Goal: Transaction & Acquisition: Subscribe to service/newsletter

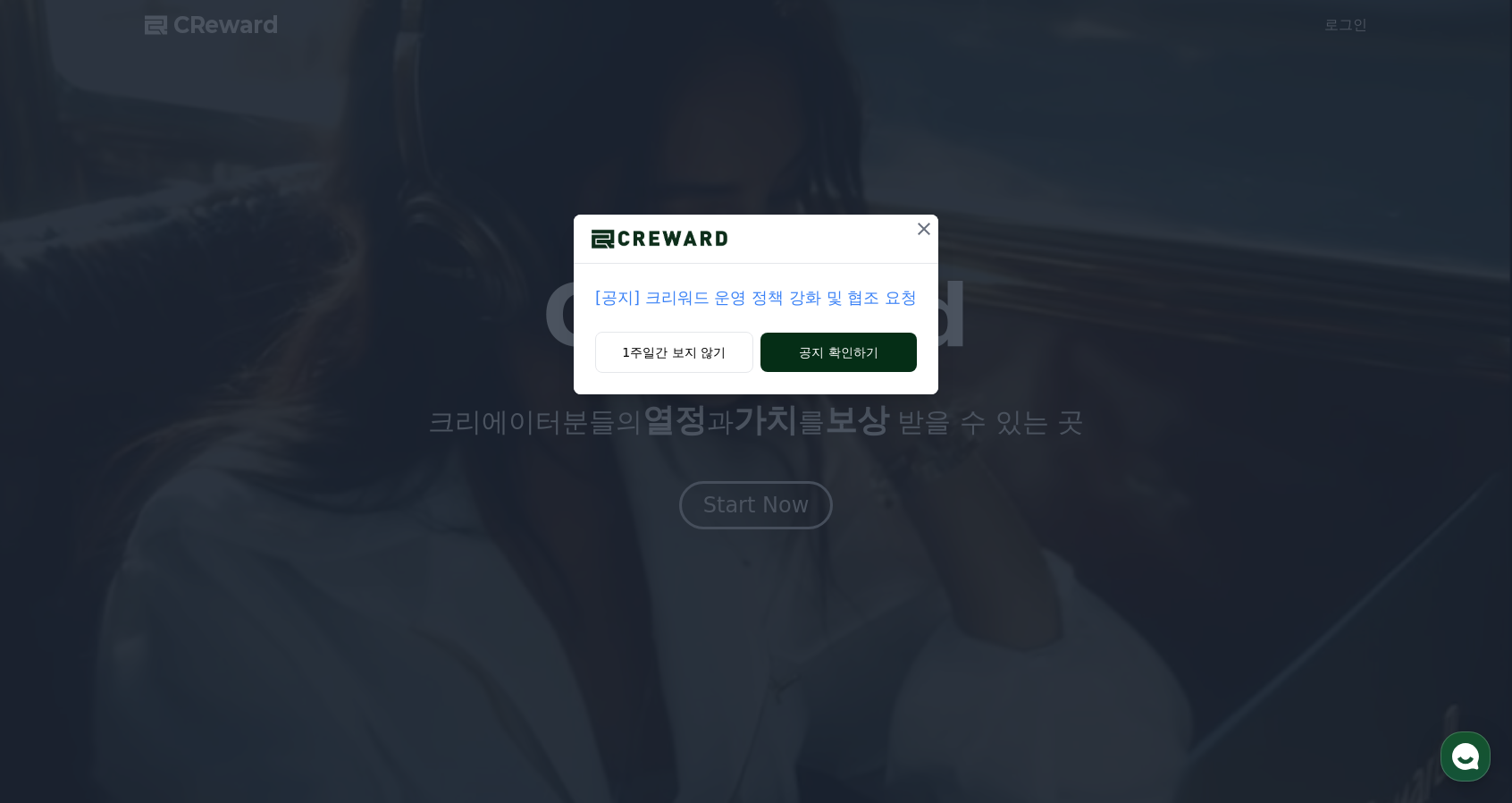
click at [874, 351] on button "공지 확인하기" at bounding box center [838, 353] width 157 height 39
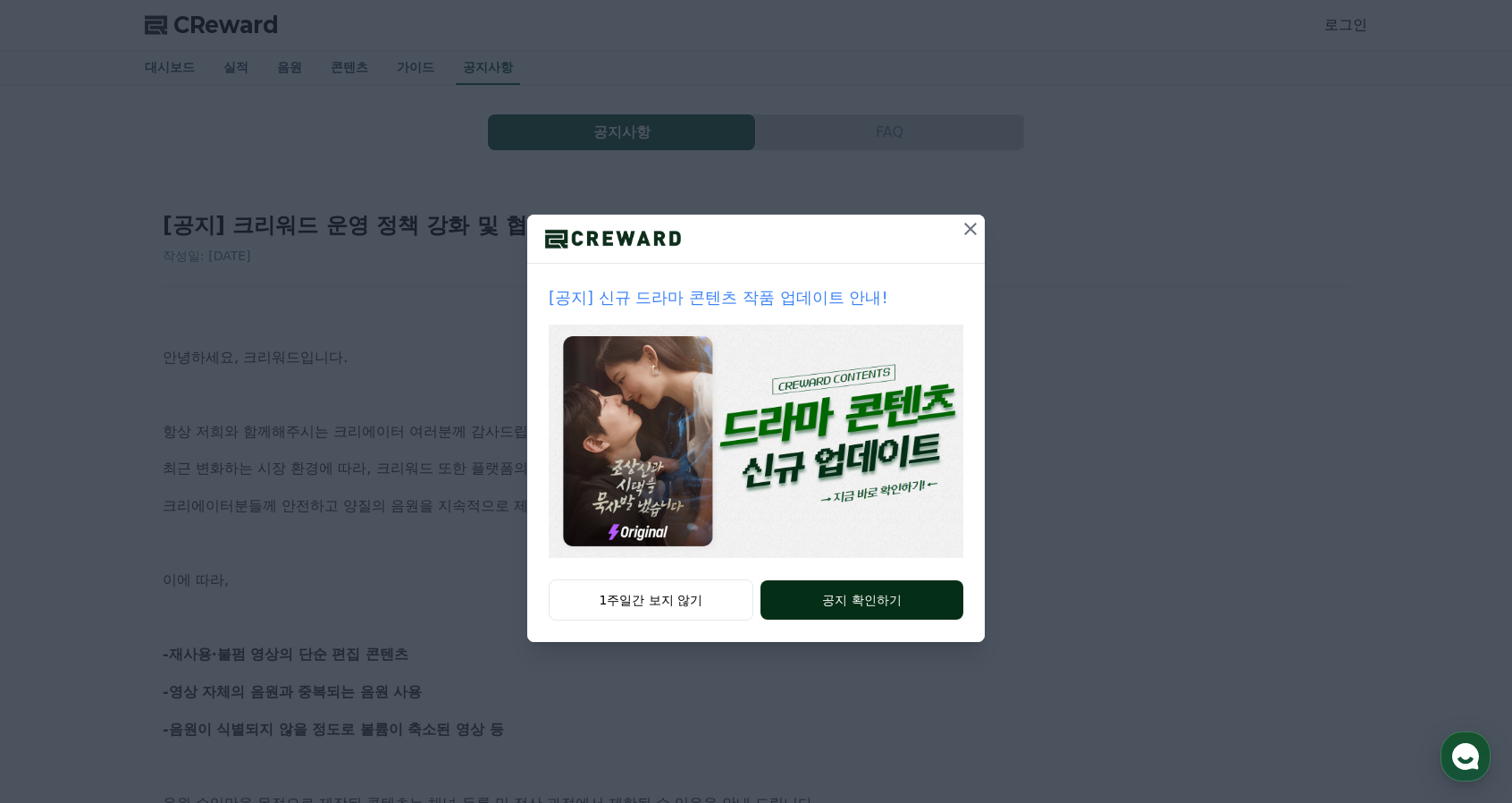
click at [869, 584] on button "공지 확인하기" at bounding box center [862, 600] width 203 height 39
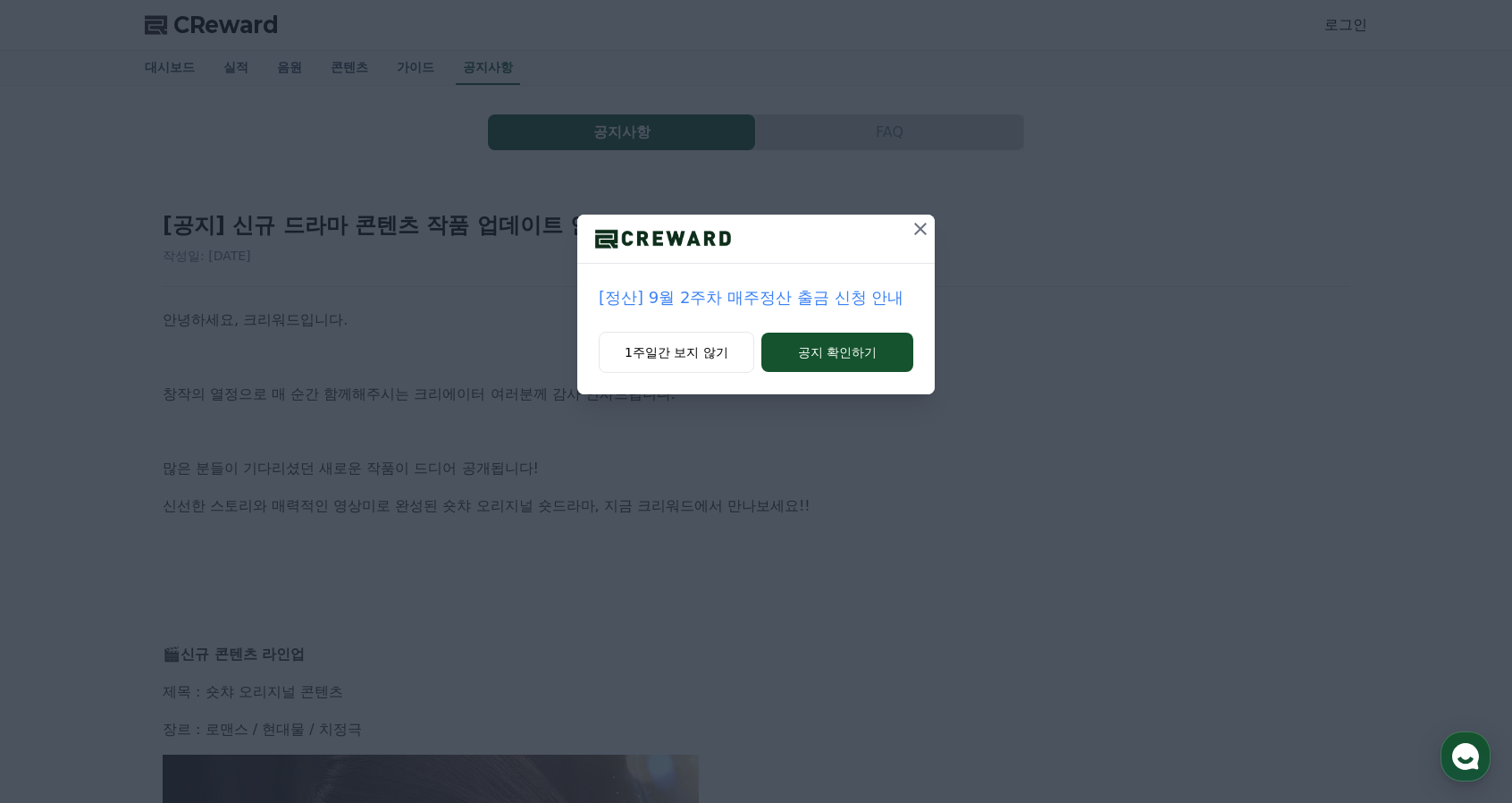
click at [917, 228] on icon at bounding box center [921, 229] width 22 height 22
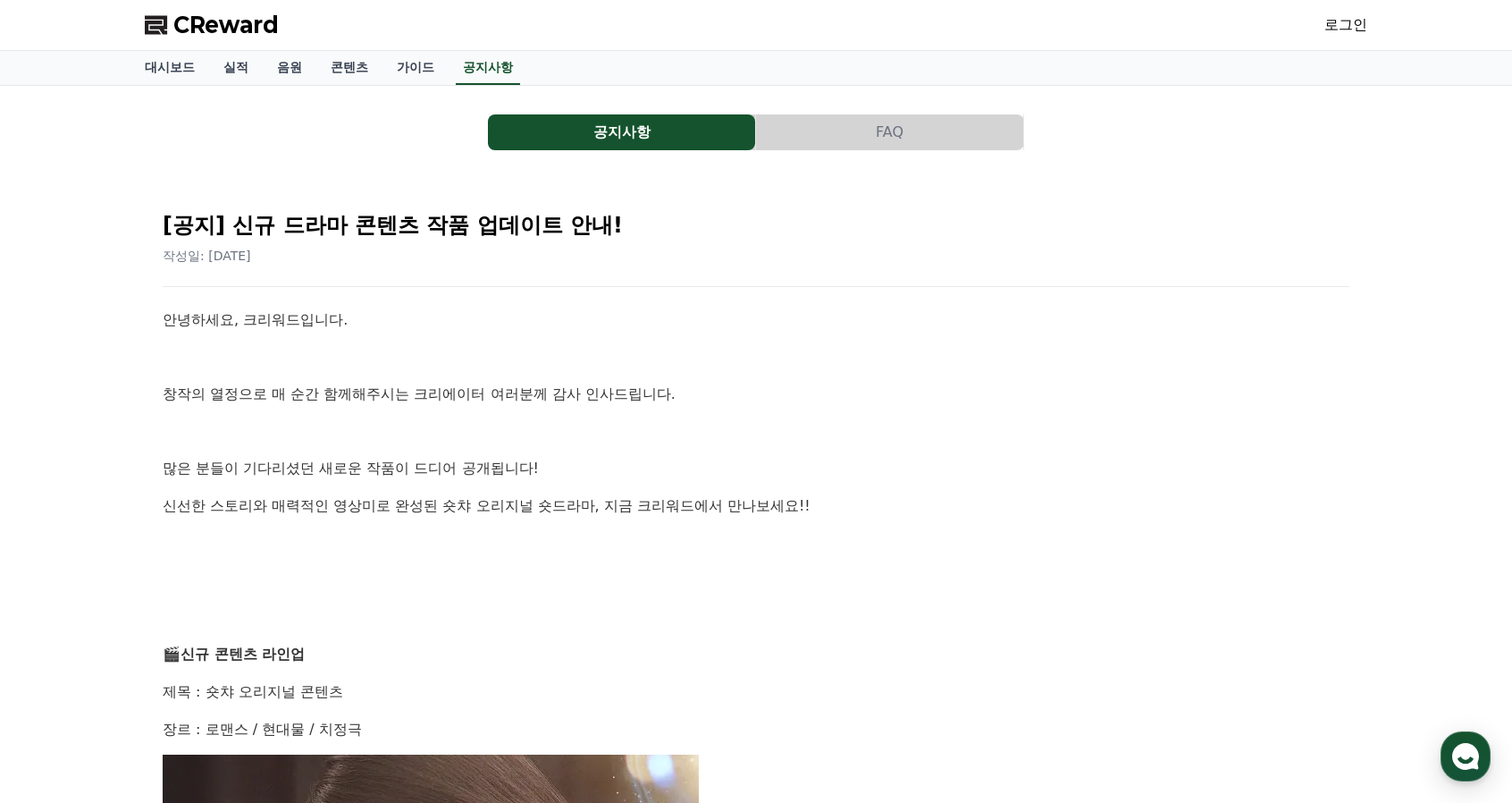
click at [197, 15] on span "CReward" at bounding box center [226, 25] width 105 height 29
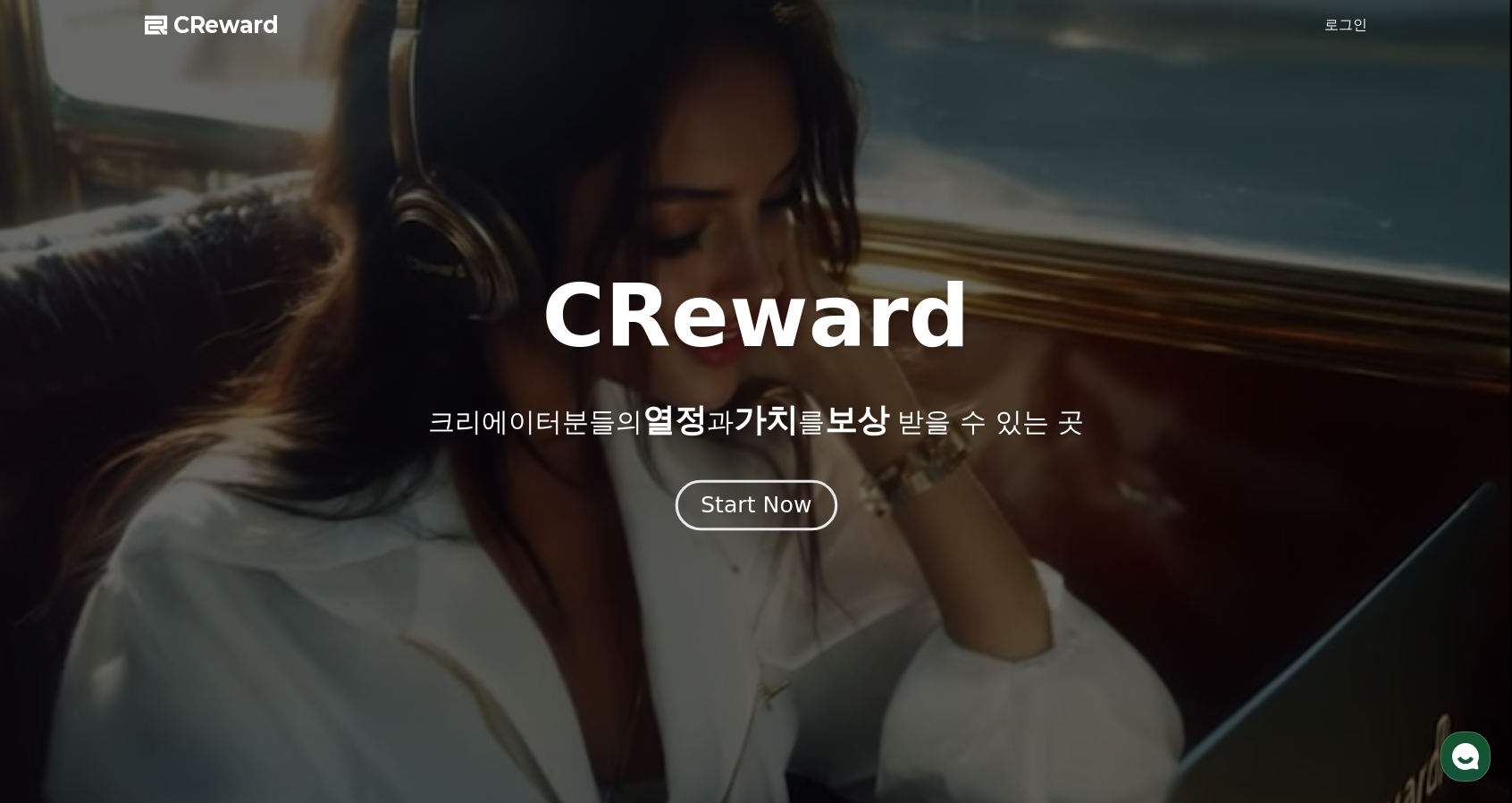
click at [739, 508] on div "Start Now" at bounding box center [756, 504] width 111 height 31
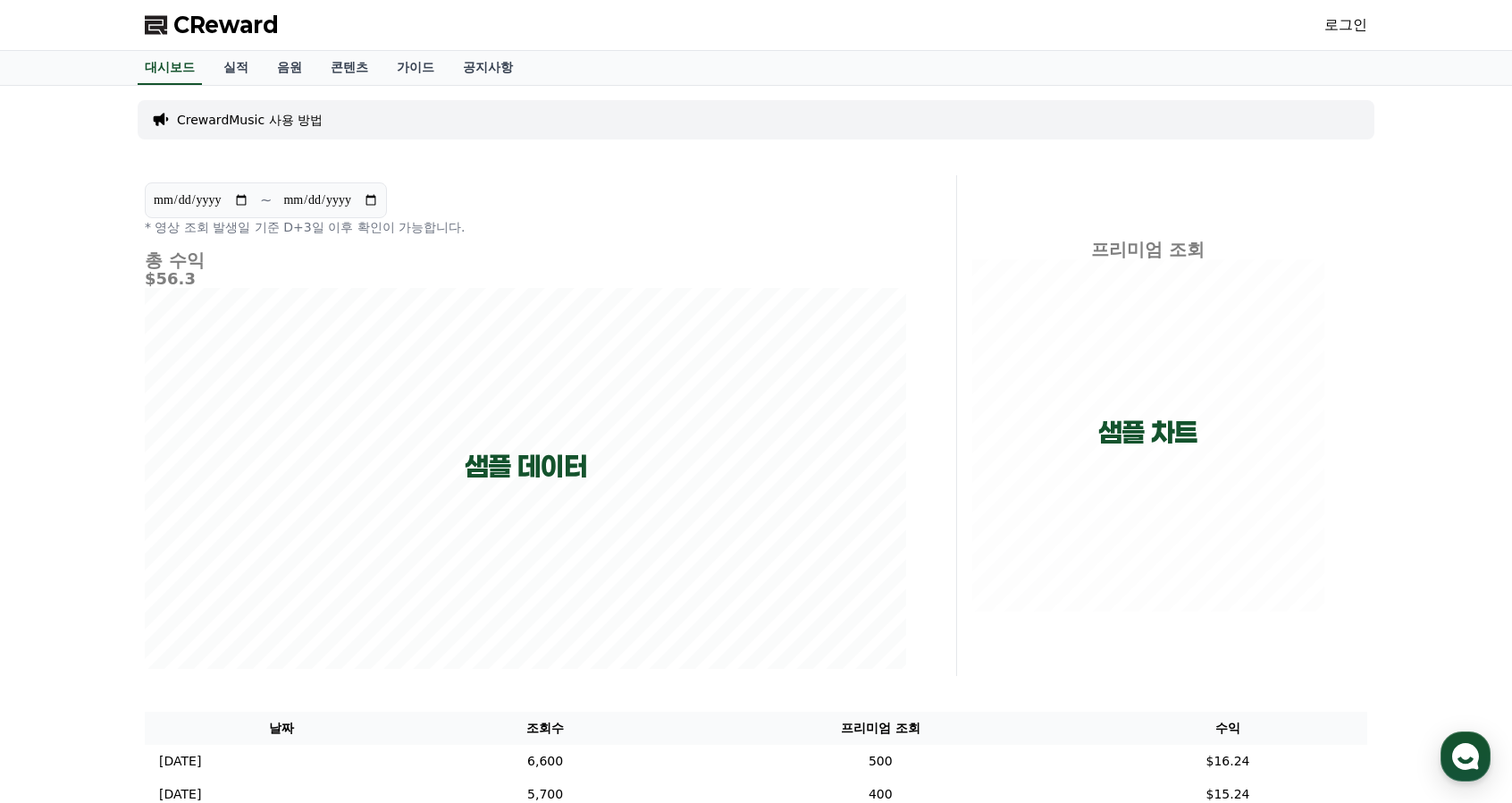
click at [1343, 27] on link "로그인" at bounding box center [1347, 26] width 43 height 22
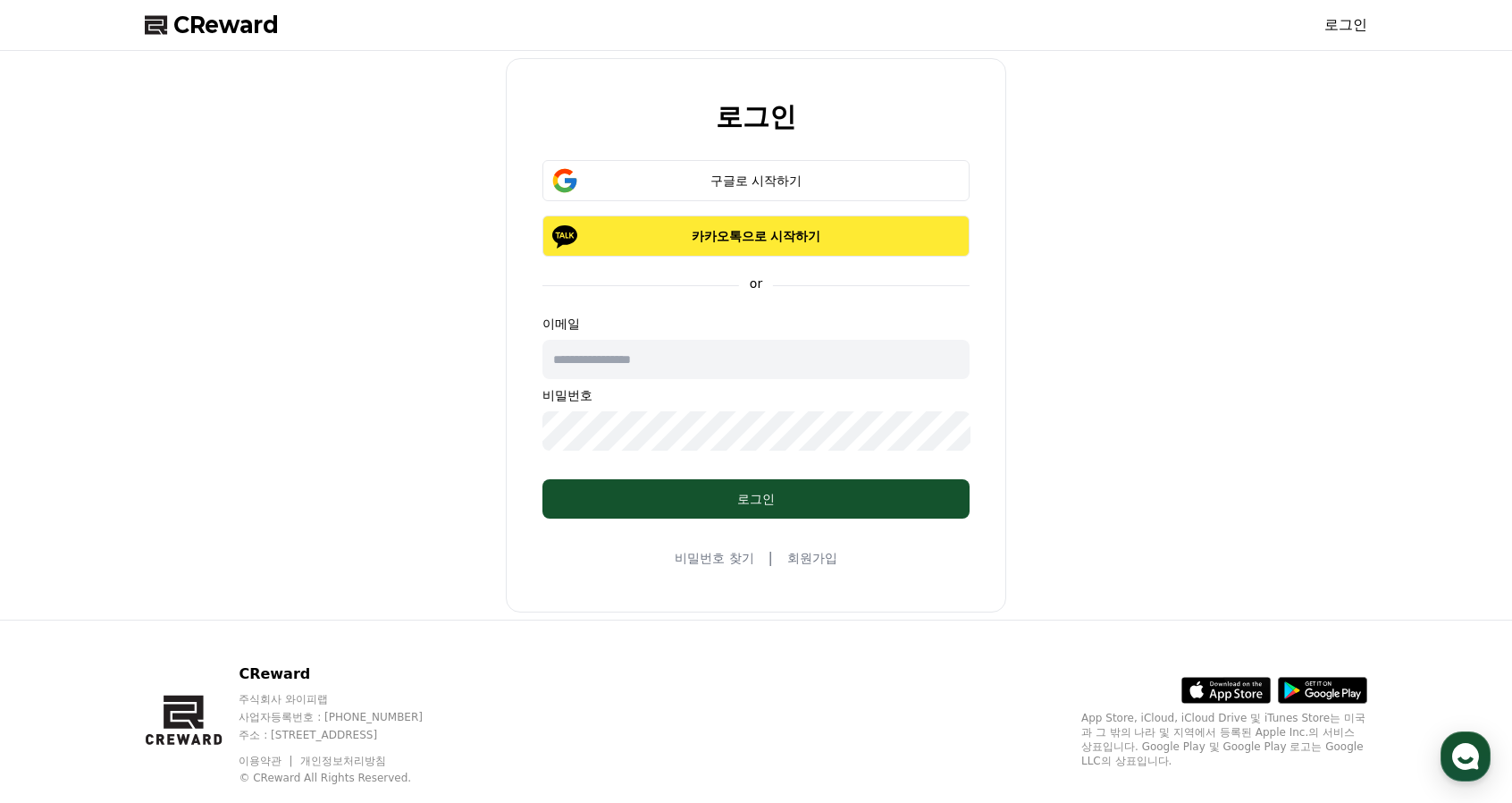
click at [726, 231] on p "카카오톡으로 시작하기" at bounding box center [756, 235] width 375 height 18
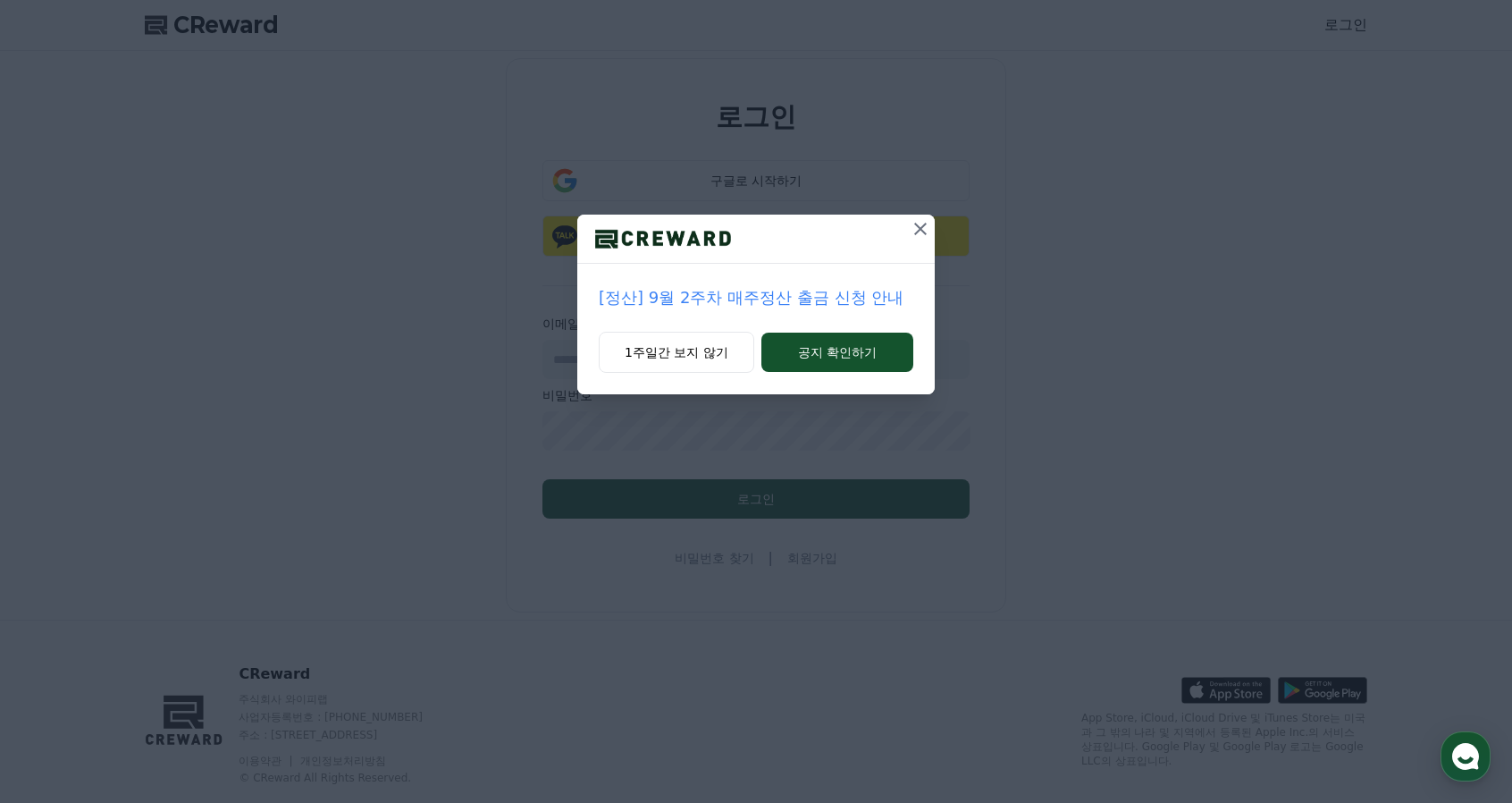
click at [919, 227] on icon at bounding box center [920, 229] width 13 height 13
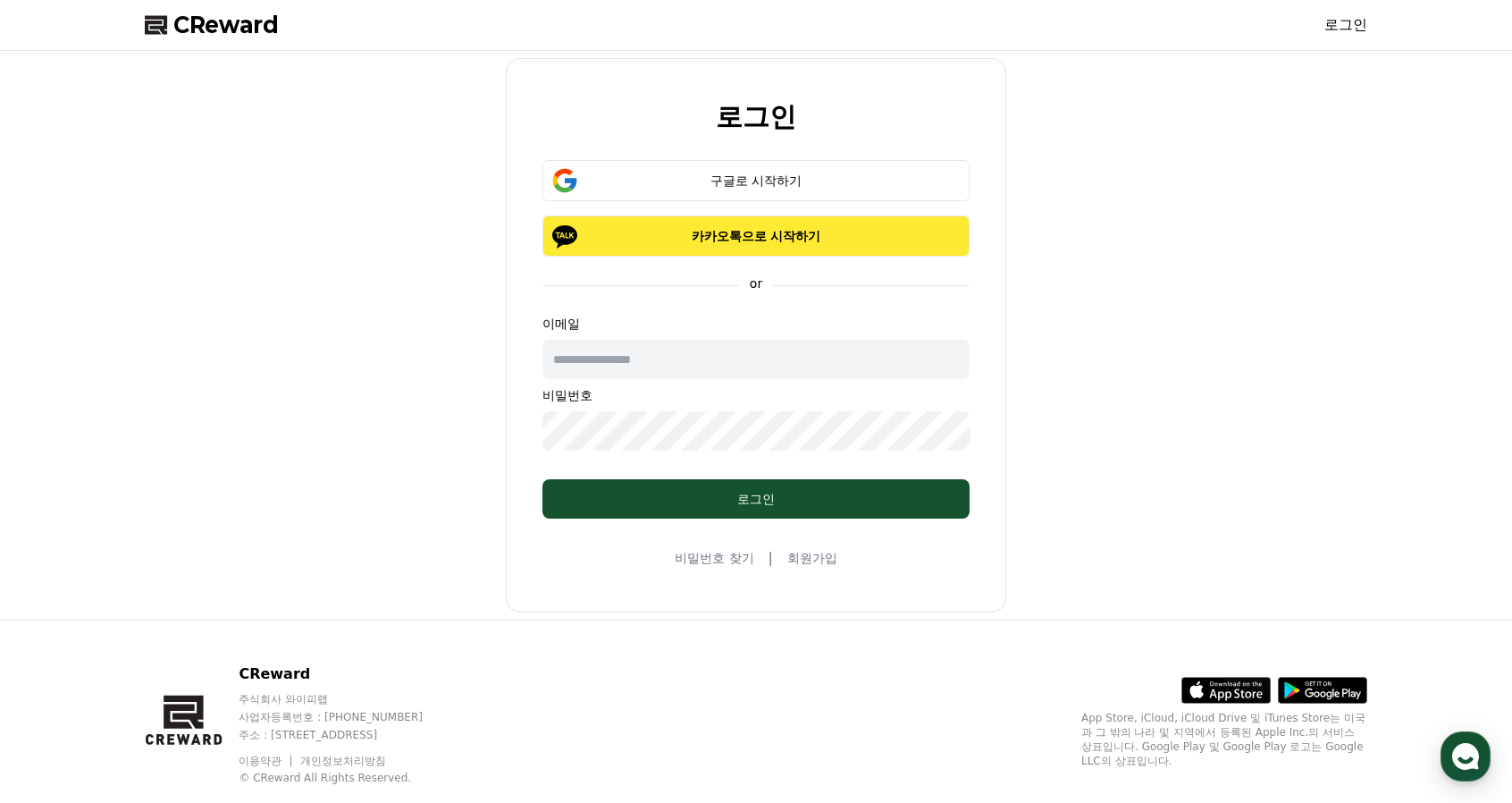
click at [856, 242] on p "카카오톡으로 시작하기" at bounding box center [756, 235] width 375 height 18
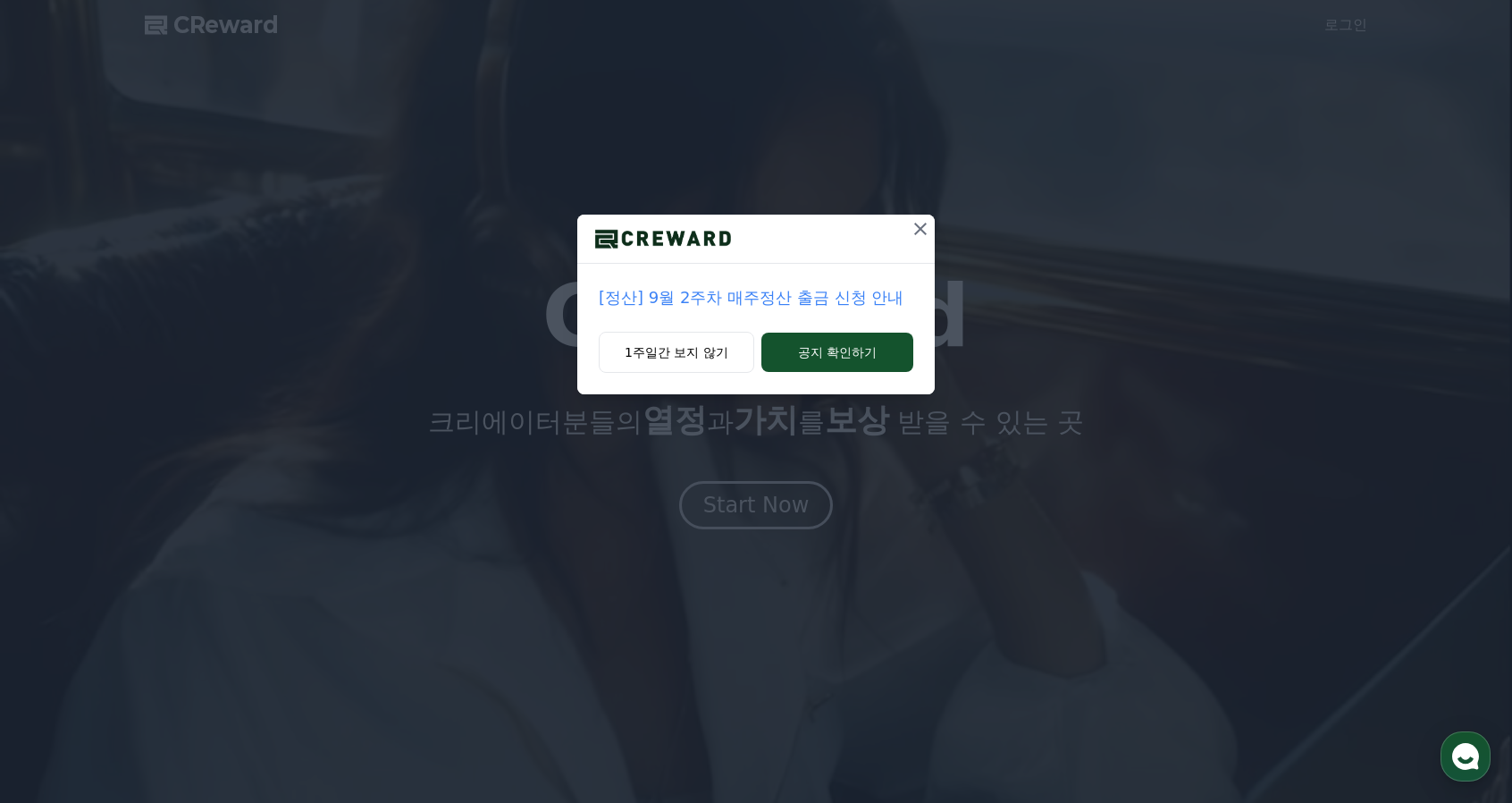
click at [913, 234] on icon at bounding box center [921, 229] width 22 height 22
